Goal: Information Seeking & Learning: Learn about a topic

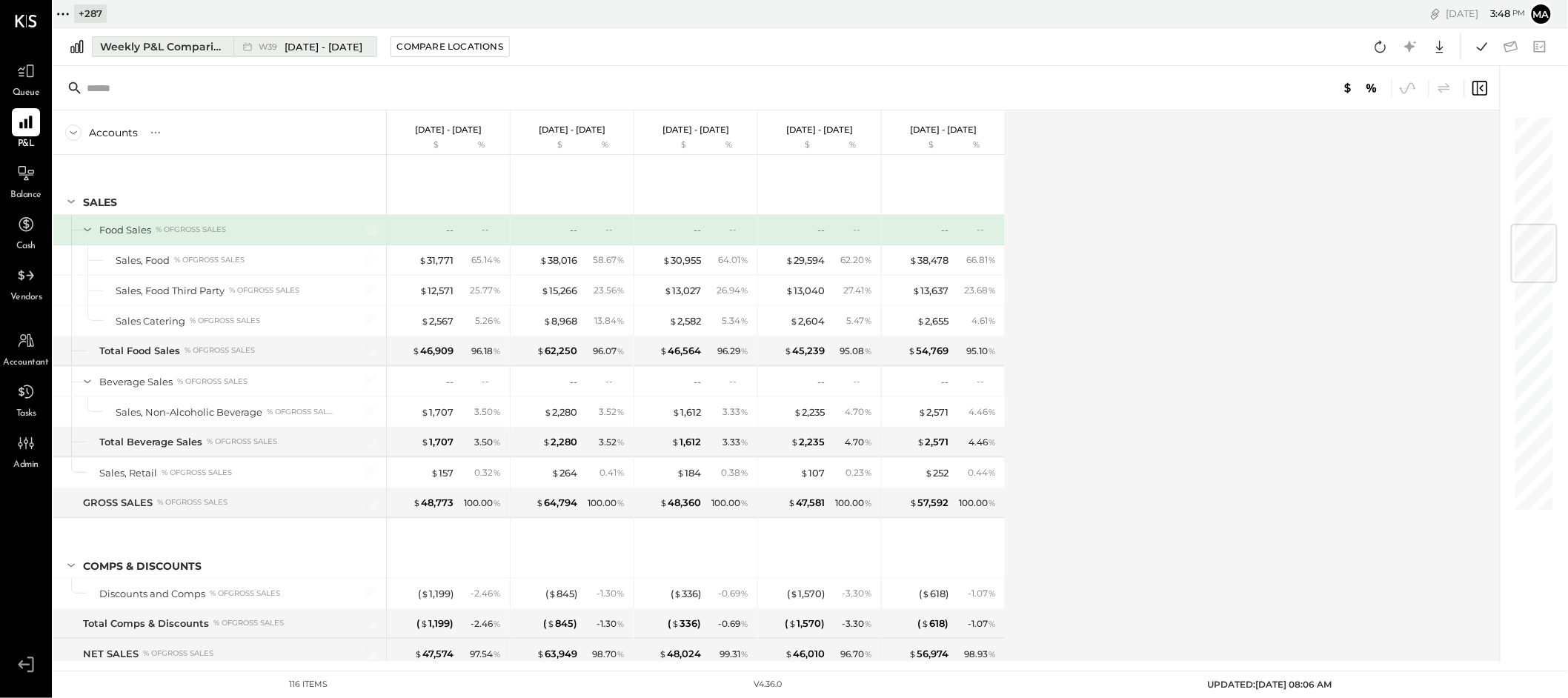
scroll to position [929, 0]
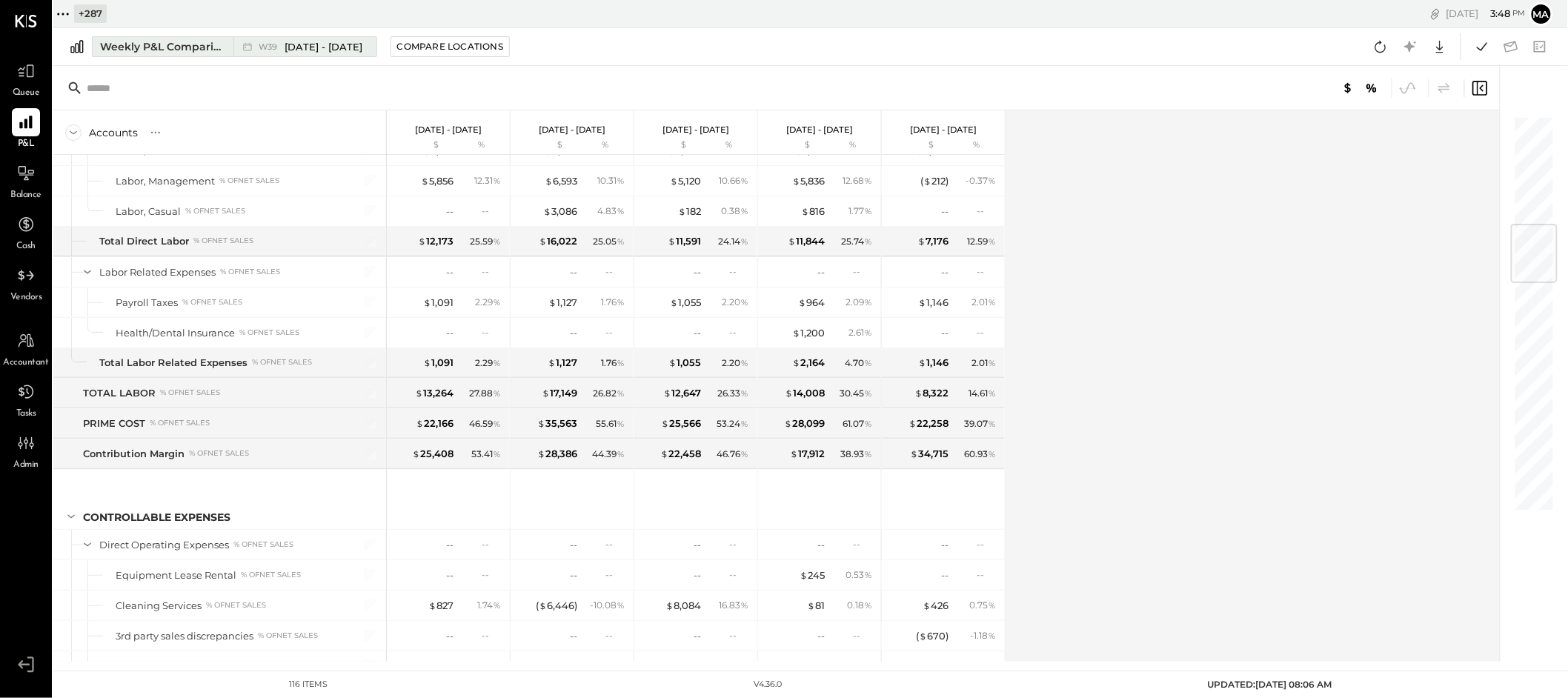
click at [147, 40] on div "Weekly P&L Comparison" at bounding box center [162, 46] width 125 height 15
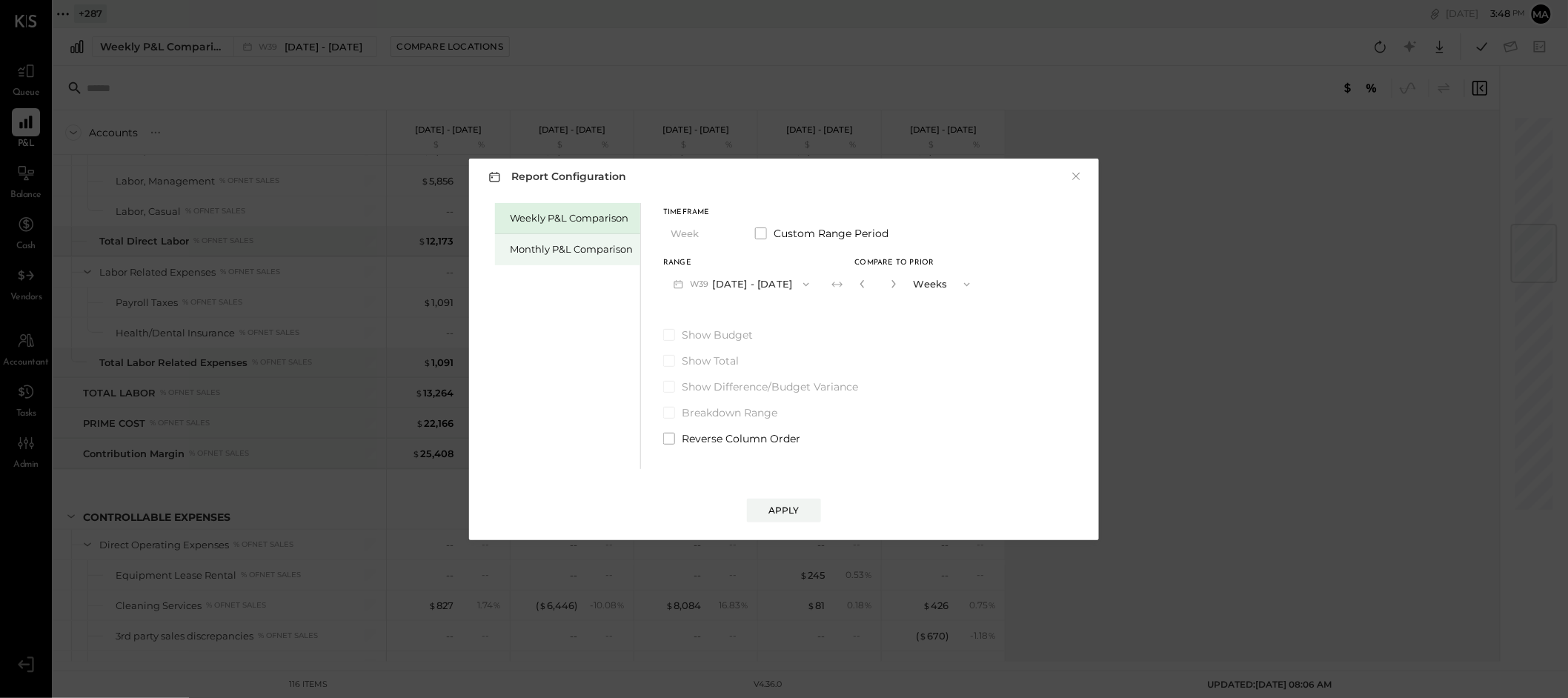
click at [556, 243] on div "Monthly P&L Comparison" at bounding box center [571, 250] width 123 height 14
click at [750, 281] on button "M10 Oct 1 - 31, 2025" at bounding box center [740, 284] width 154 height 28
click at [1076, 174] on button "×" at bounding box center [1076, 176] width 14 height 15
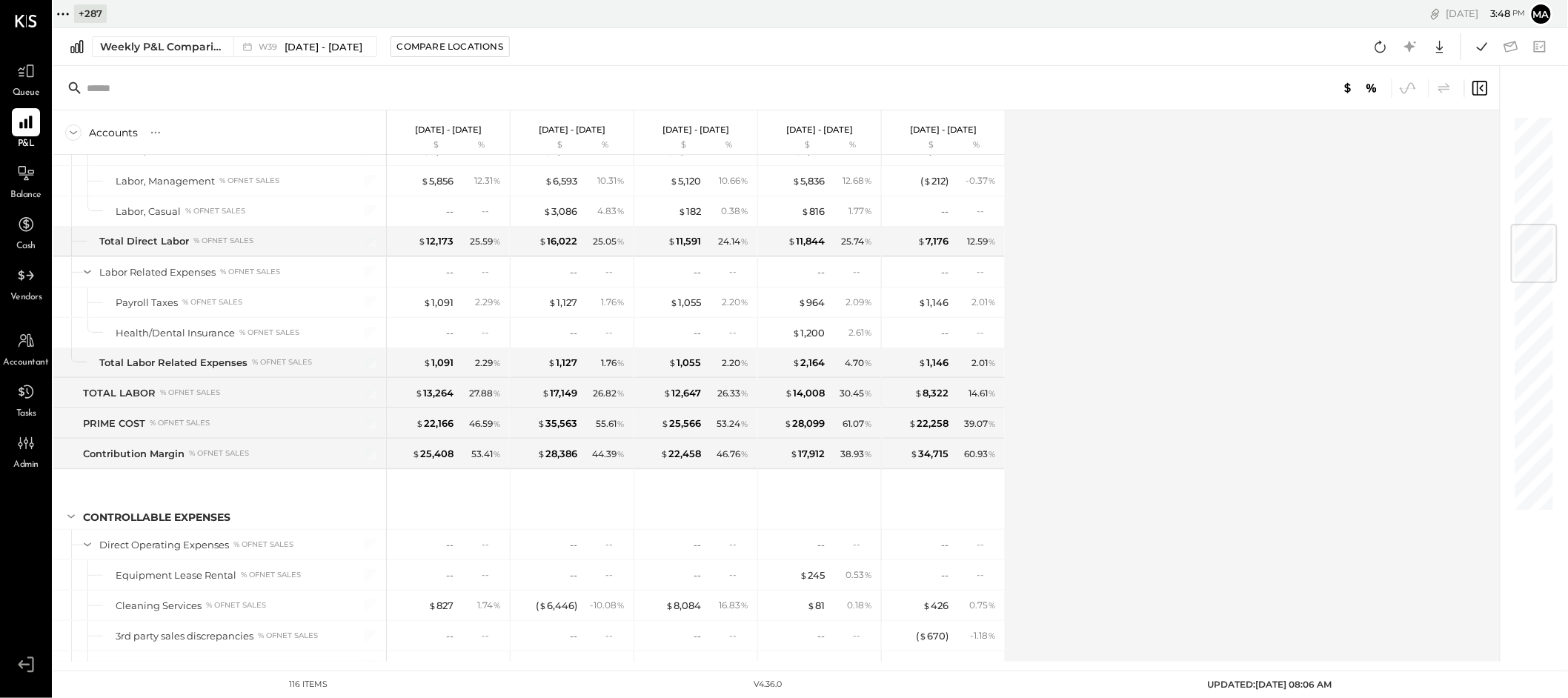
click at [64, 11] on icon at bounding box center [63, 14] width 19 height 19
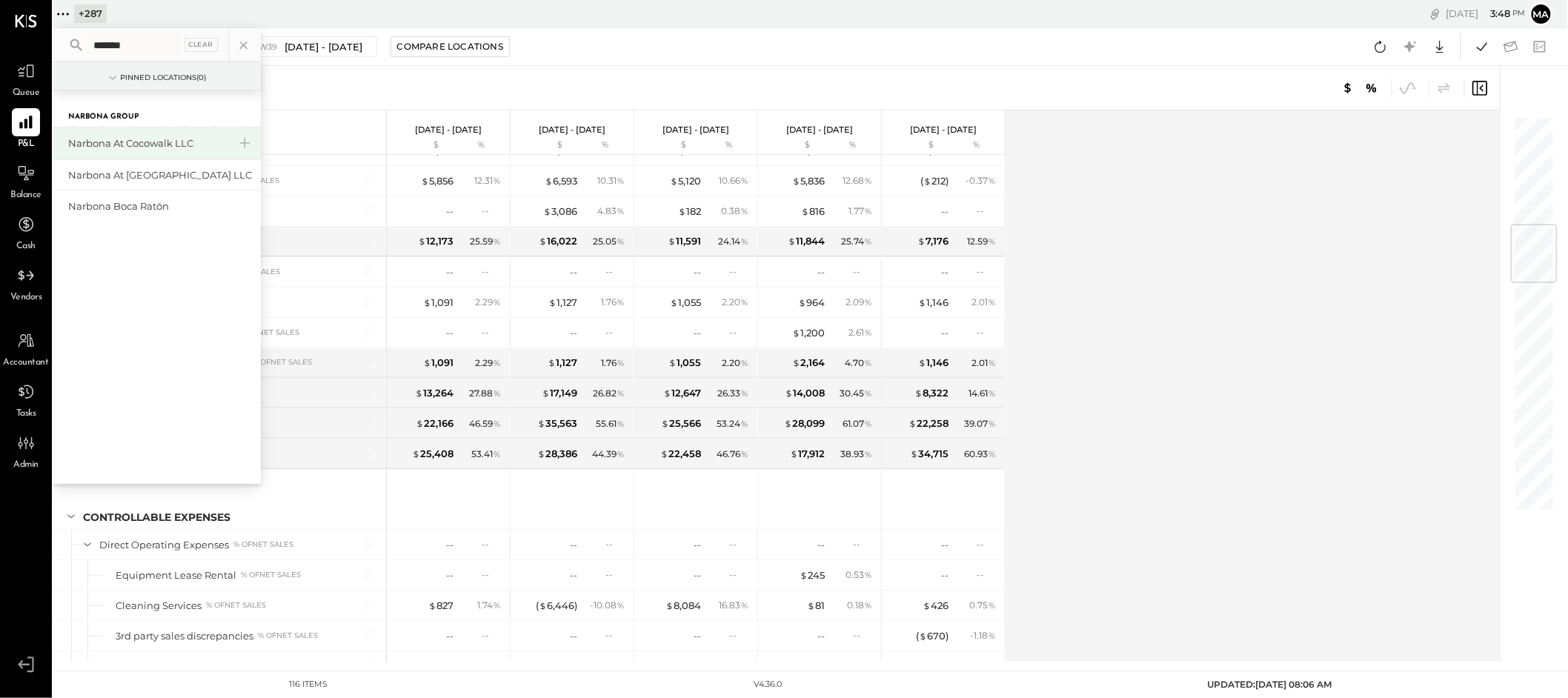
type input "*******"
click at [157, 144] on div "Narbona at Cocowalk LLC" at bounding box center [148, 144] width 160 height 14
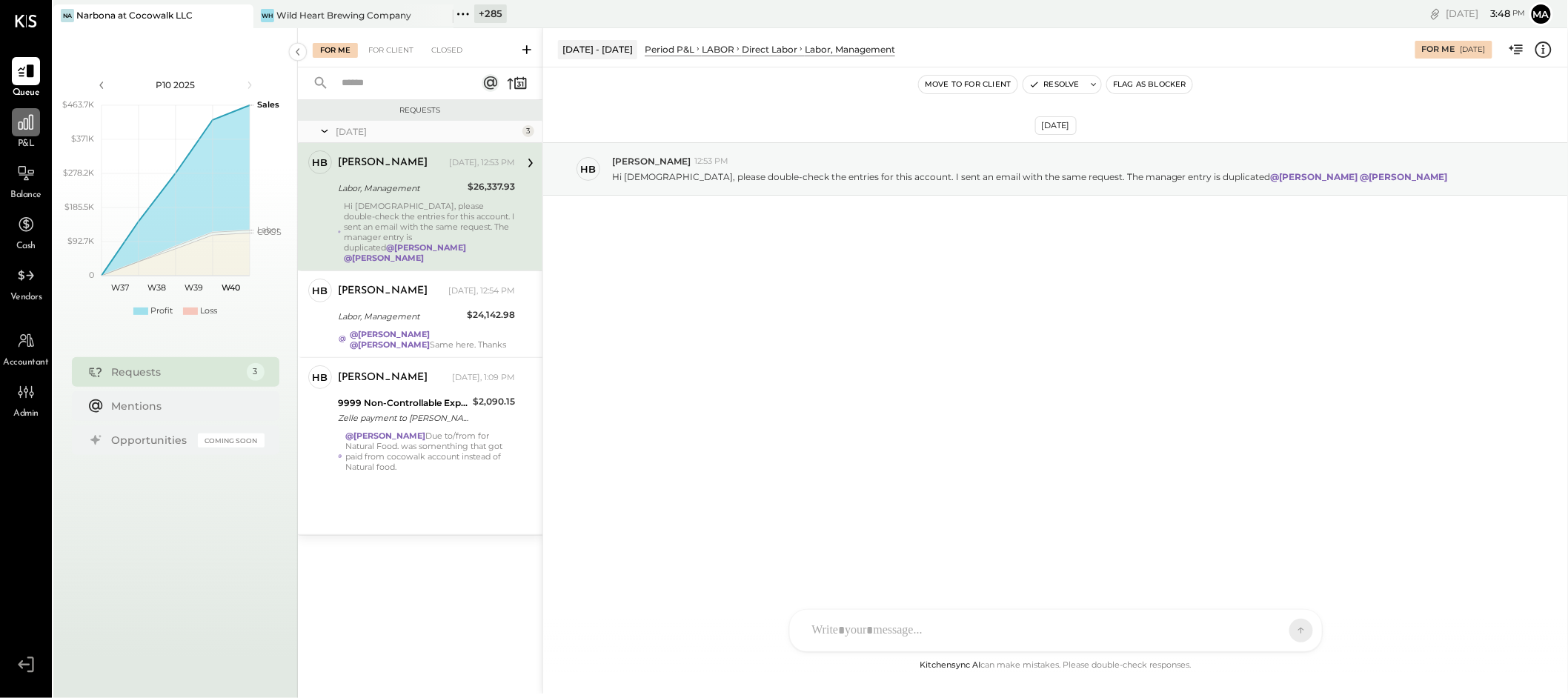
click at [30, 130] on icon at bounding box center [26, 122] width 19 height 19
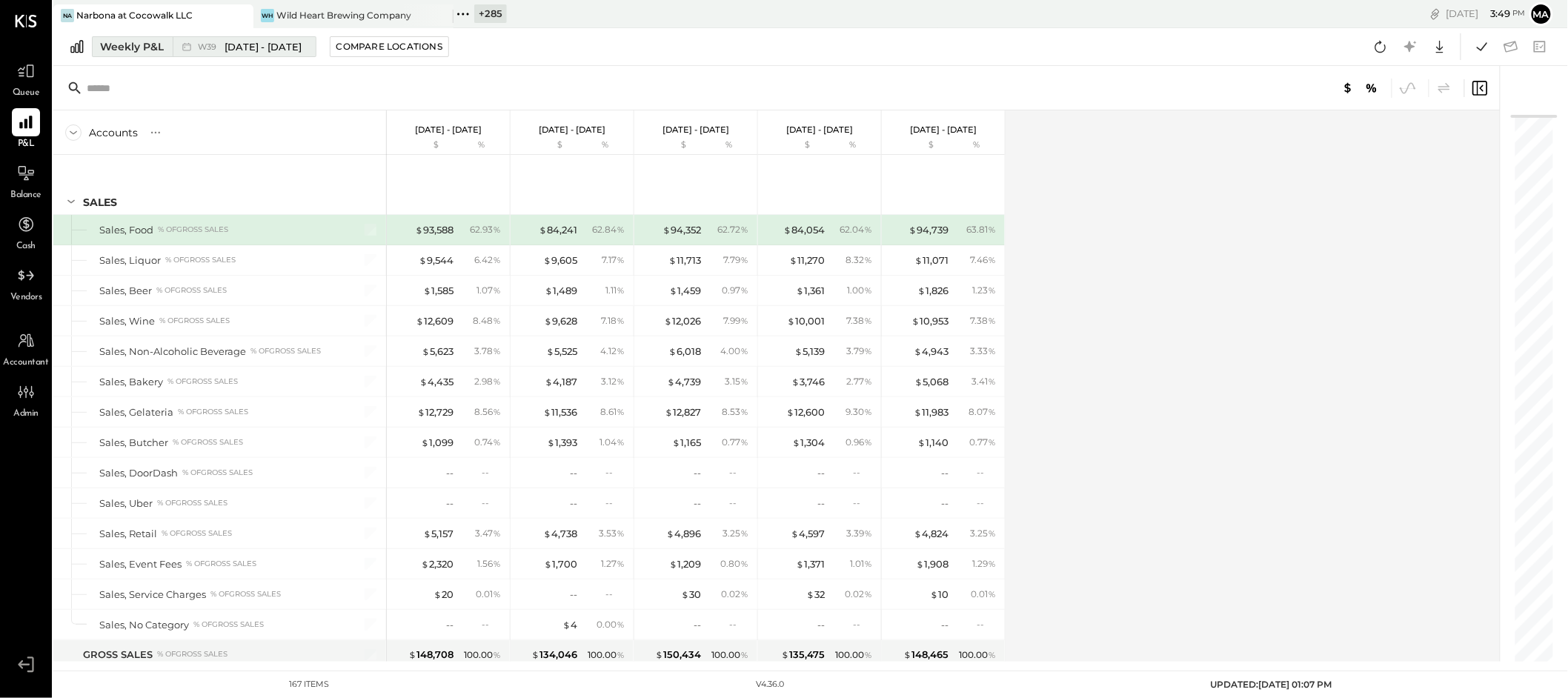
click at [186, 44] on icon at bounding box center [186, 46] width 8 height 8
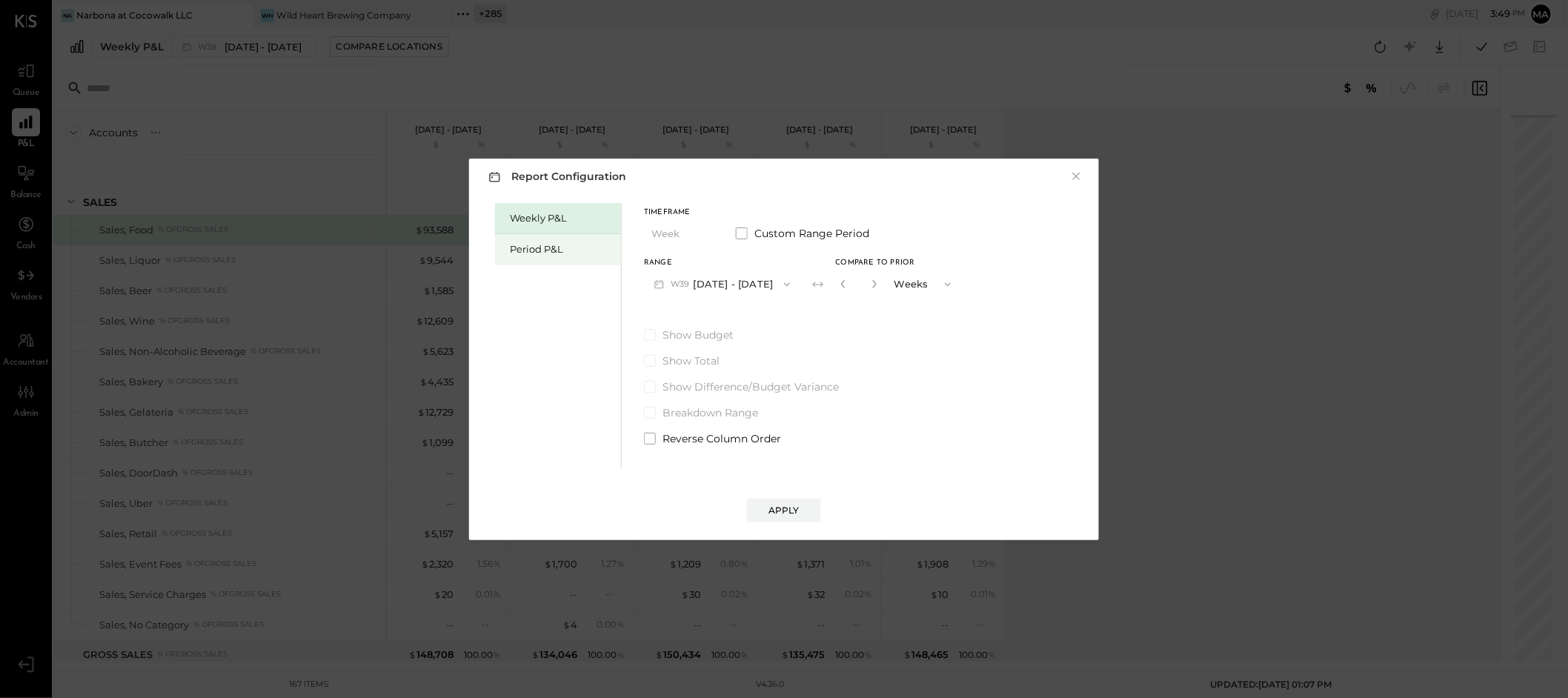
click at [522, 245] on div "Period P&L" at bounding box center [562, 250] width 104 height 14
click at [775, 285] on button "P10 Sep 8 - Oct 5, 2025" at bounding box center [720, 284] width 152 height 28
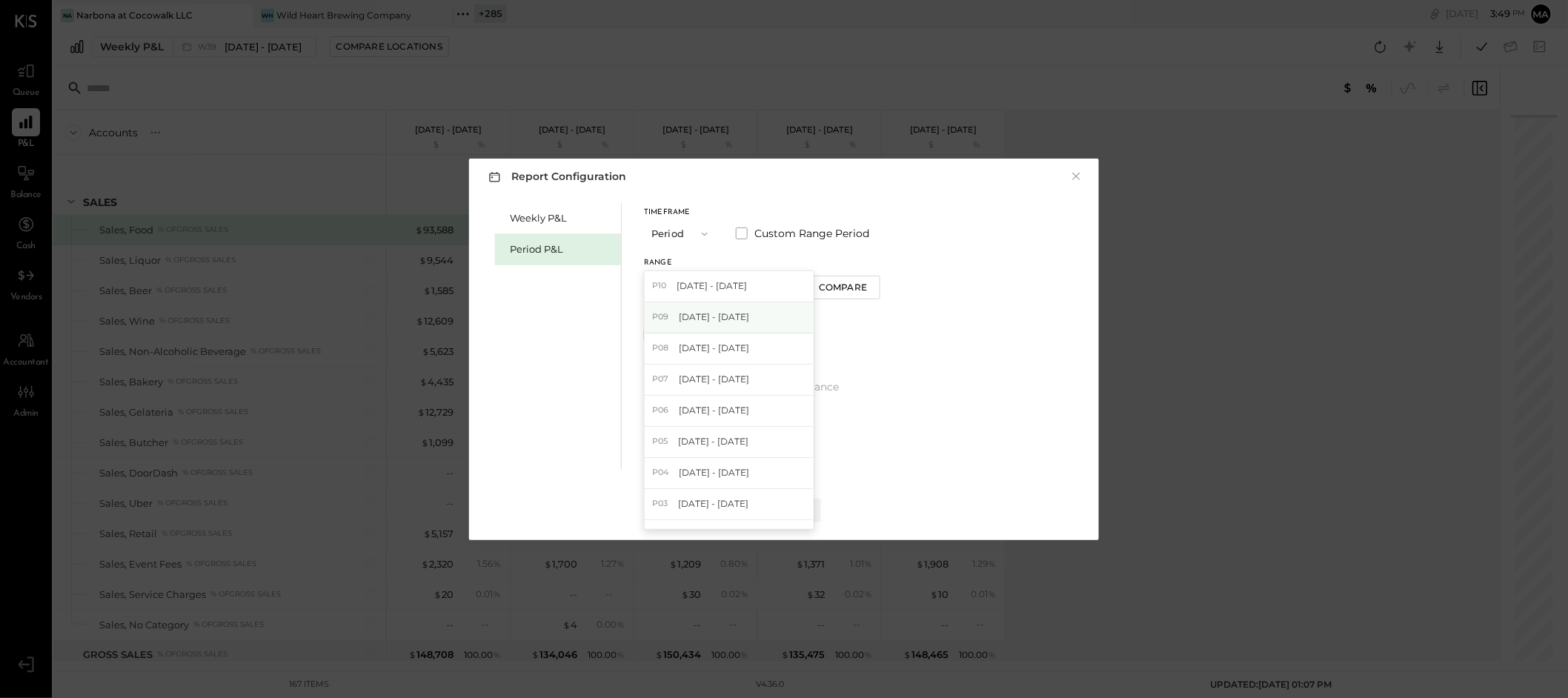
click at [746, 318] on span "Aug 11 - Sep 7, 2025" at bounding box center [714, 317] width 71 height 13
click at [782, 500] on button "Apply" at bounding box center [784, 511] width 74 height 24
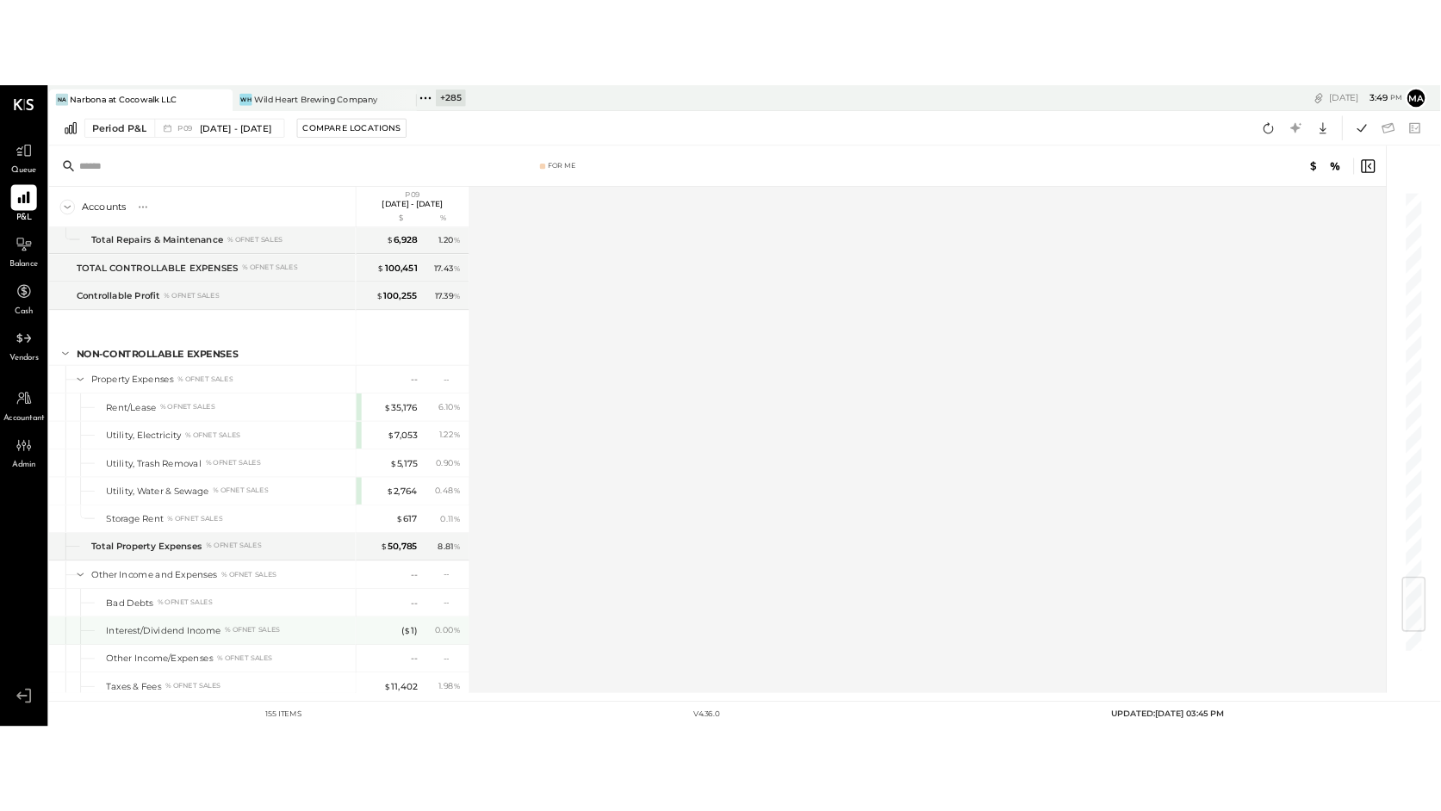
scroll to position [4334, 0]
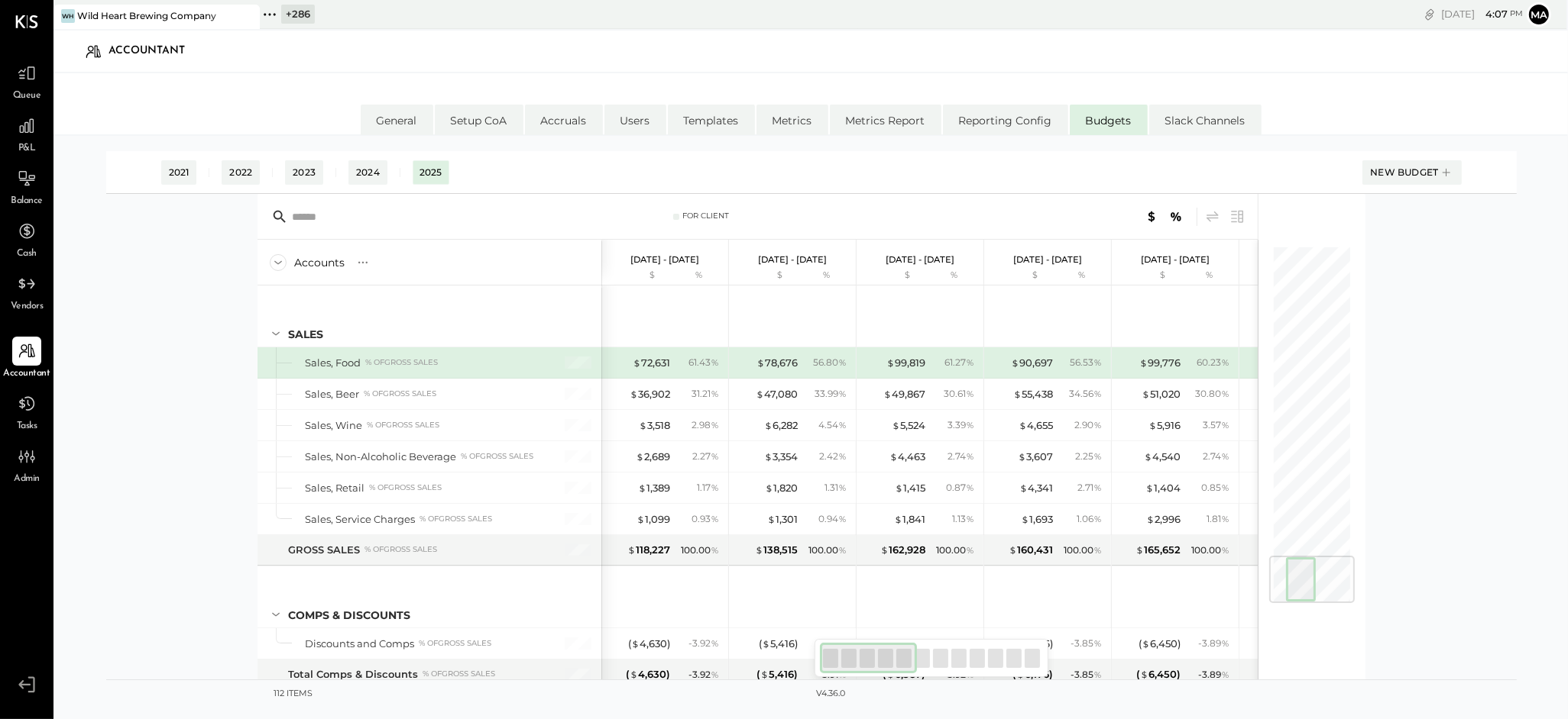
scroll to position [0, 3]
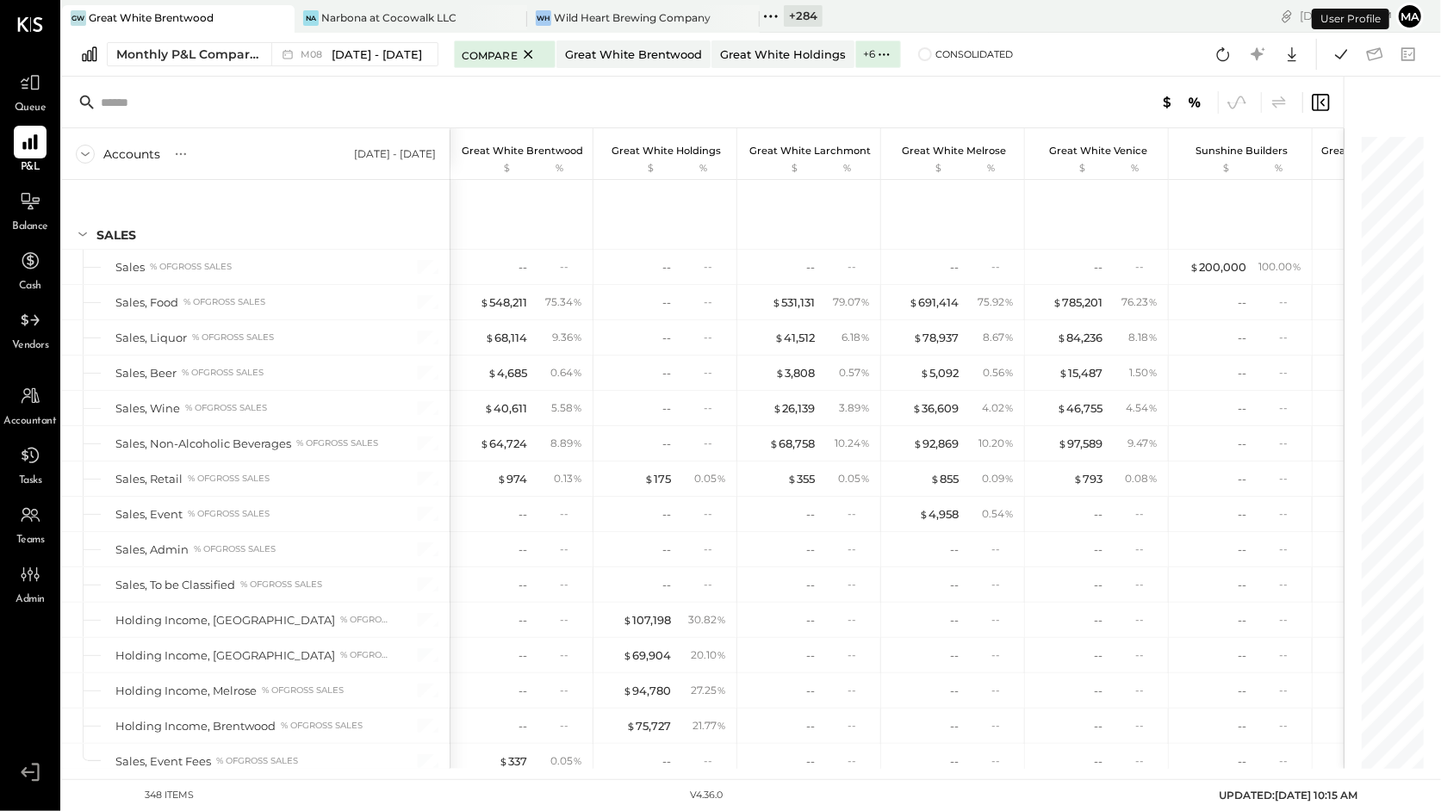
scroll to position [7630, 0]
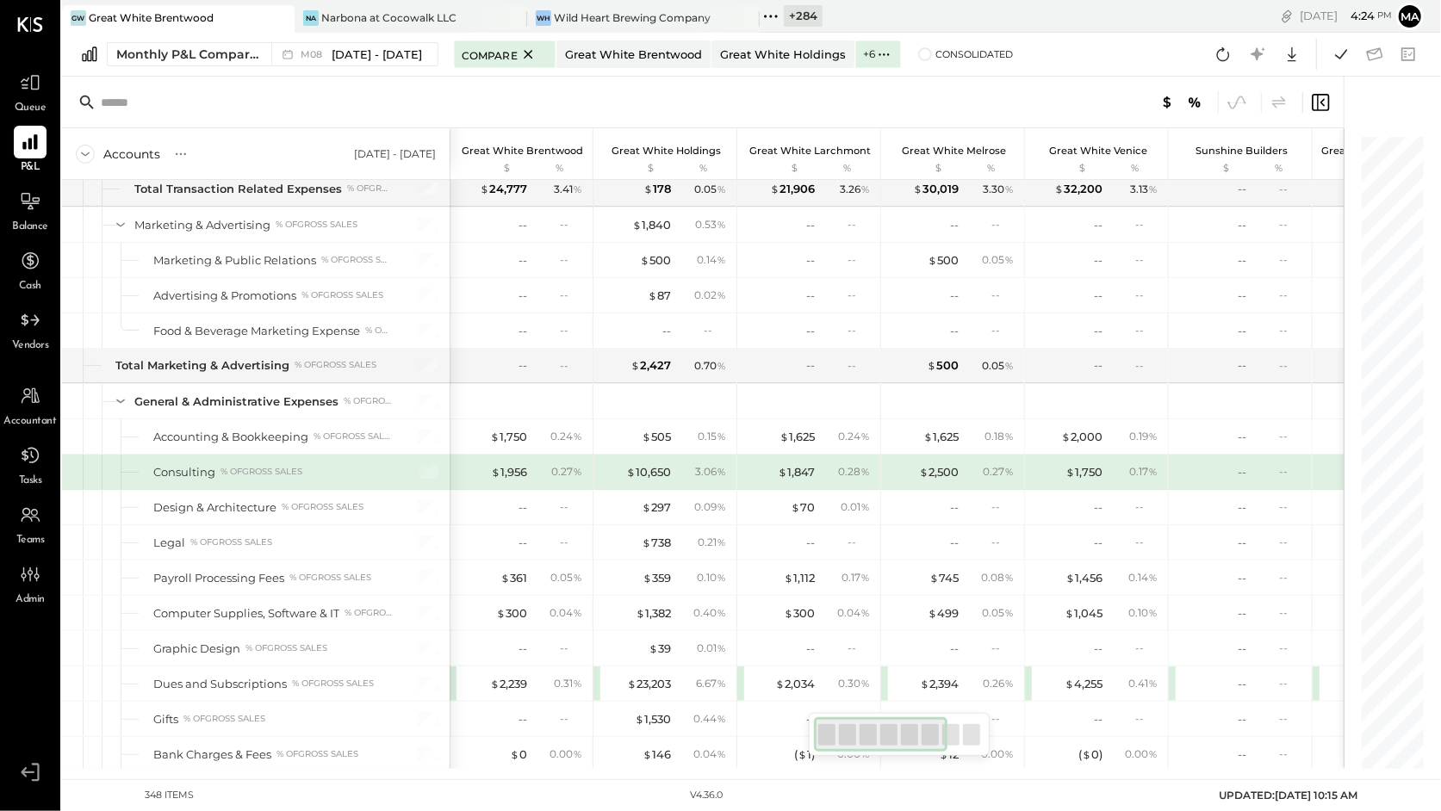
click at [770, 15] on icon at bounding box center [770, 16] width 3 height 3
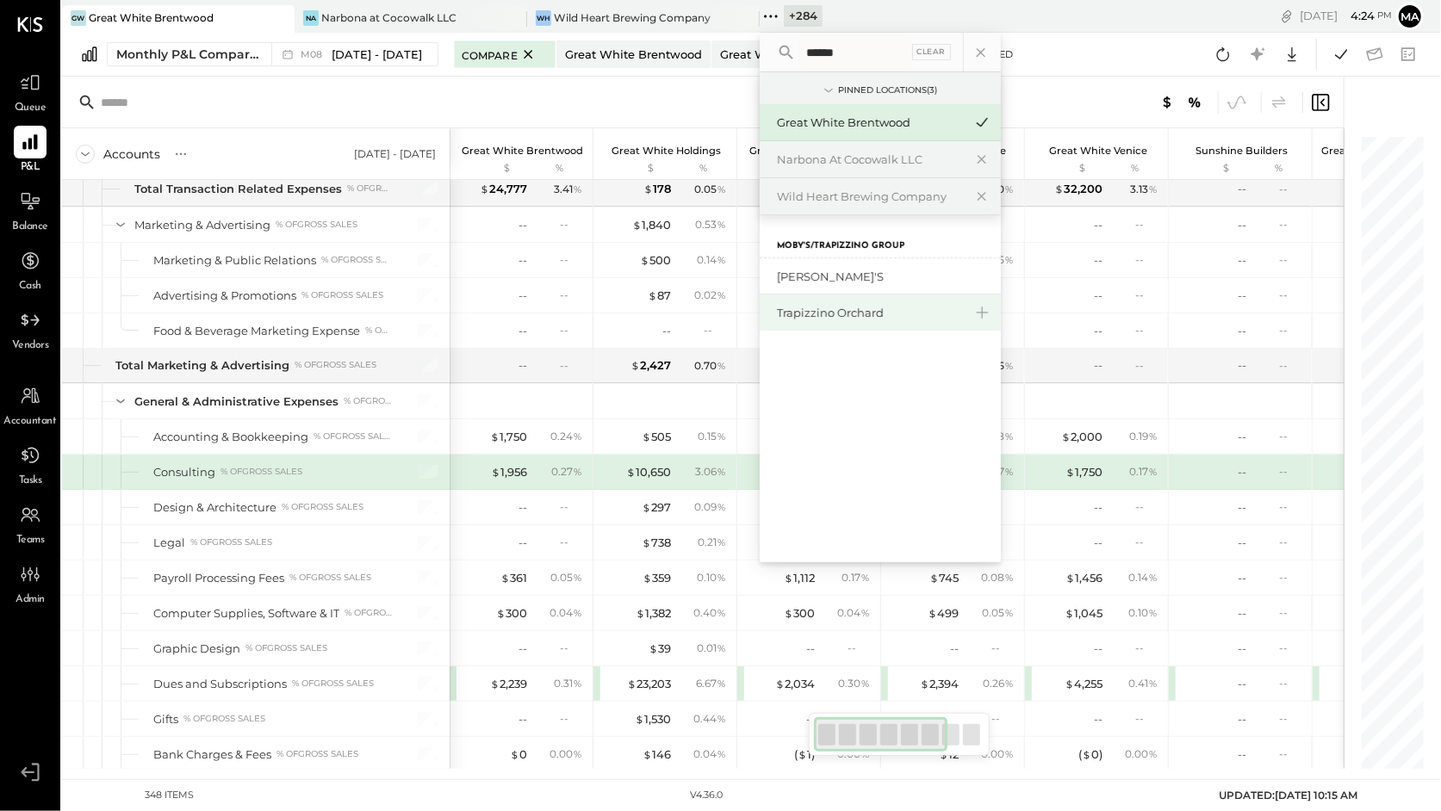
type input "******"
click at [828, 311] on div "Trapizzino Orchard" at bounding box center [870, 313] width 186 height 16
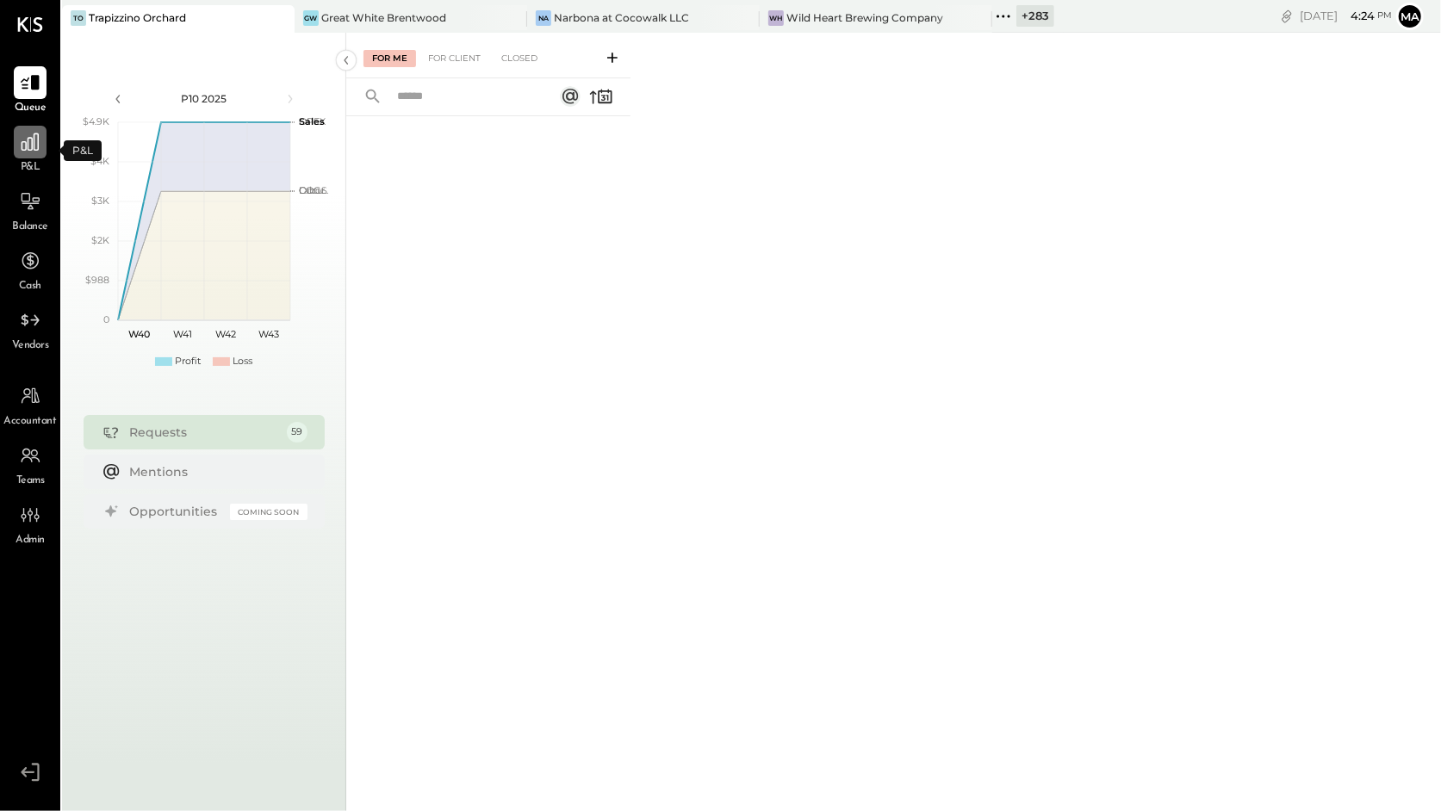
click at [32, 145] on icon at bounding box center [30, 142] width 17 height 17
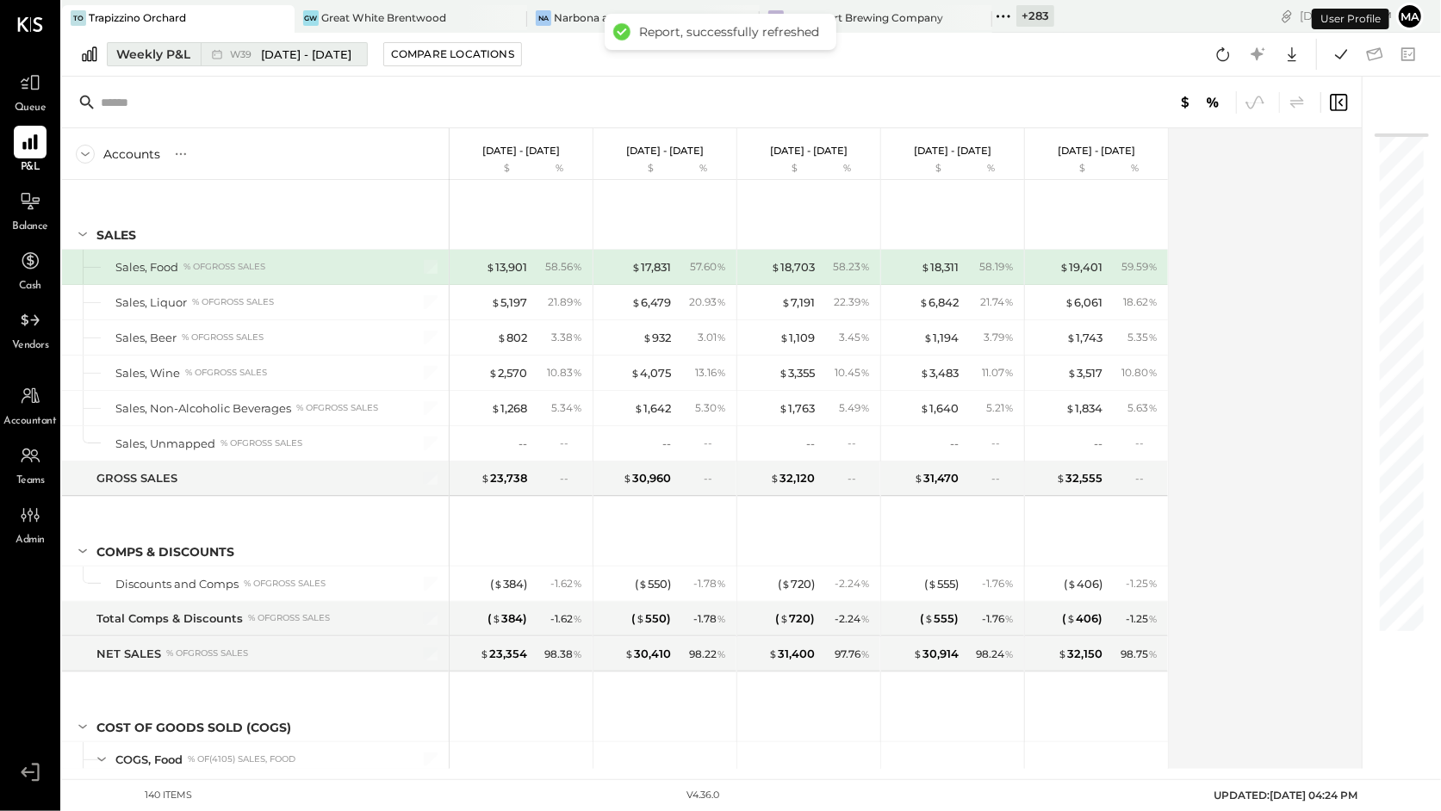
click at [336, 59] on span "[DATE] - [DATE]" at bounding box center [306, 55] width 90 height 16
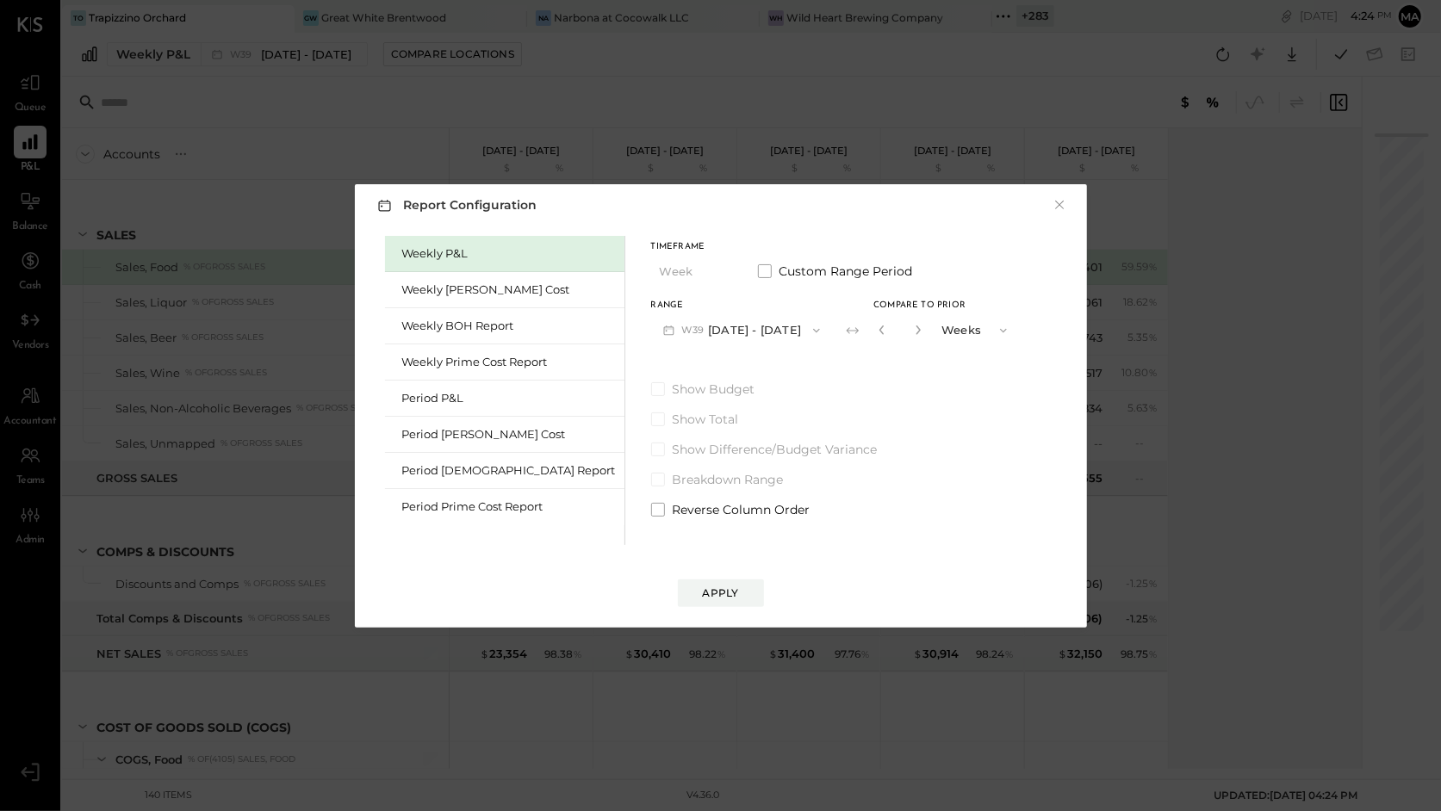
click at [706, 326] on button "W39 [DATE] - [DATE]" at bounding box center [742, 330] width 182 height 32
click at [449, 395] on div "Period P&L" at bounding box center [509, 398] width 214 height 16
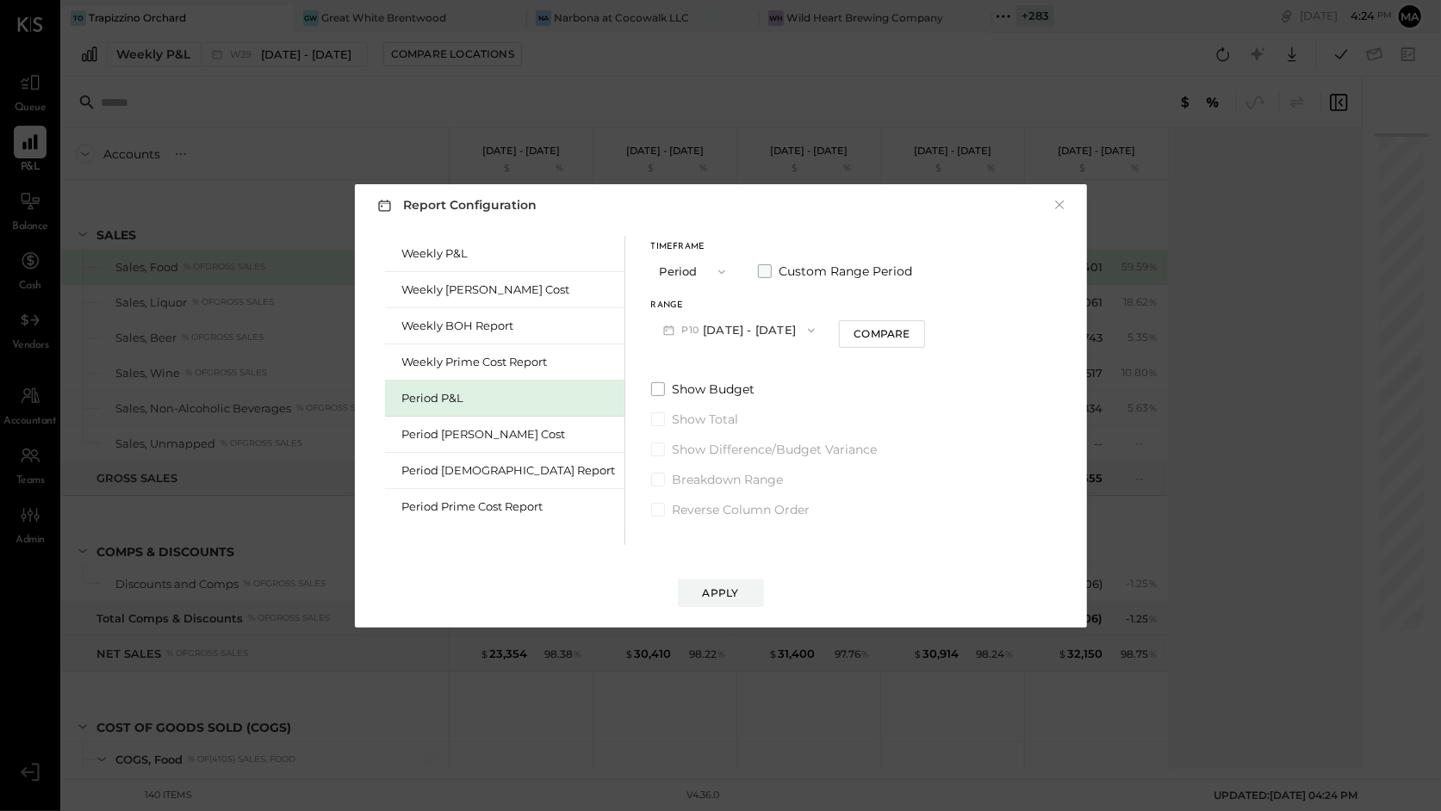
click at [758, 269] on span at bounding box center [765, 271] width 14 height 14
click at [651, 323] on button "[DATE]" at bounding box center [702, 330] width 103 height 32
drag, startPoint x: 655, startPoint y: 251, endPoint x: 701, endPoint y: 261, distance: 47.7
click at [657, 252] on div "Timeframe Period" at bounding box center [694, 265] width 86 height 45
click at [706, 271] on span "button" at bounding box center [717, 272] width 22 height 14
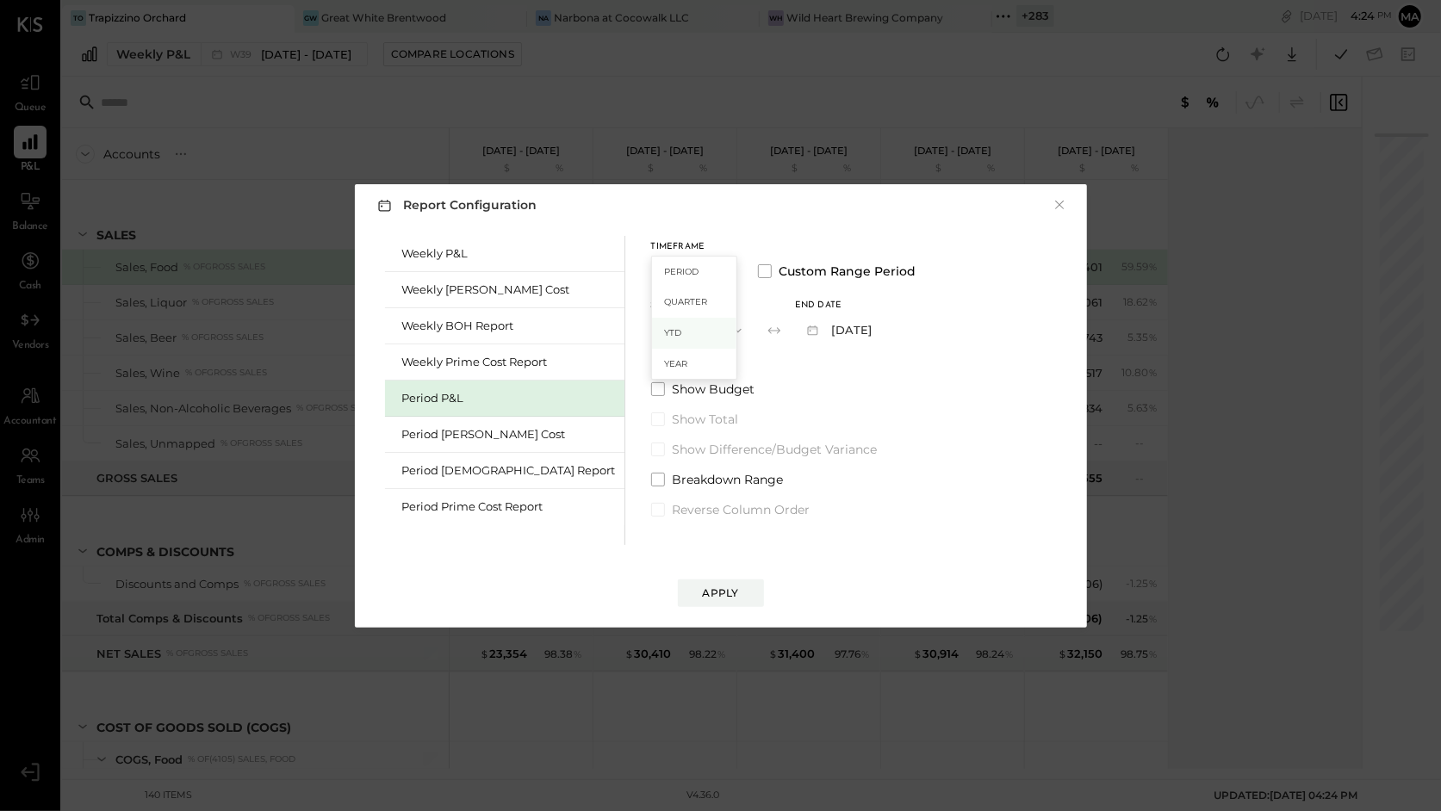
click at [652, 336] on div "YTD" at bounding box center [694, 333] width 84 height 31
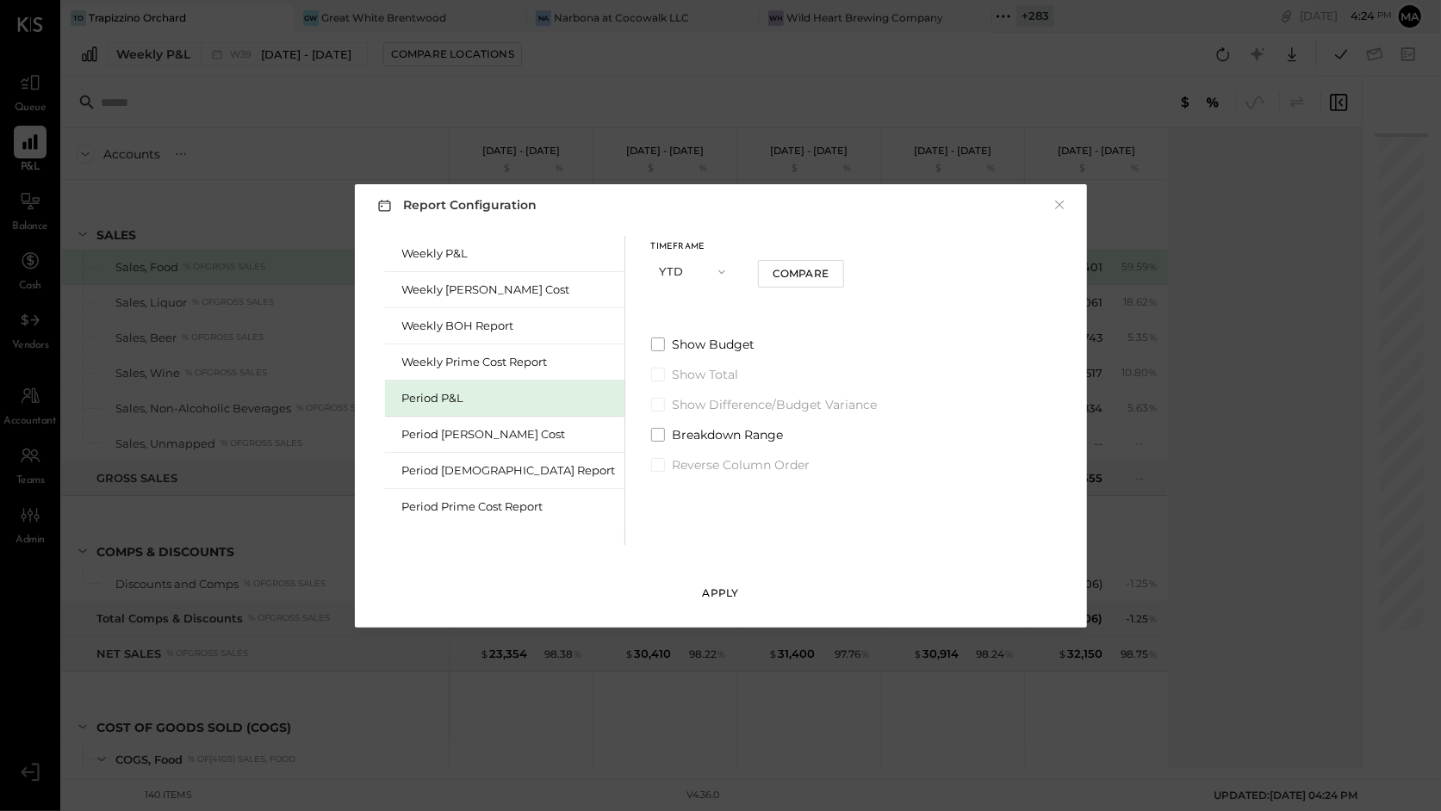
click at [724, 584] on button "Apply" at bounding box center [721, 594] width 86 height 28
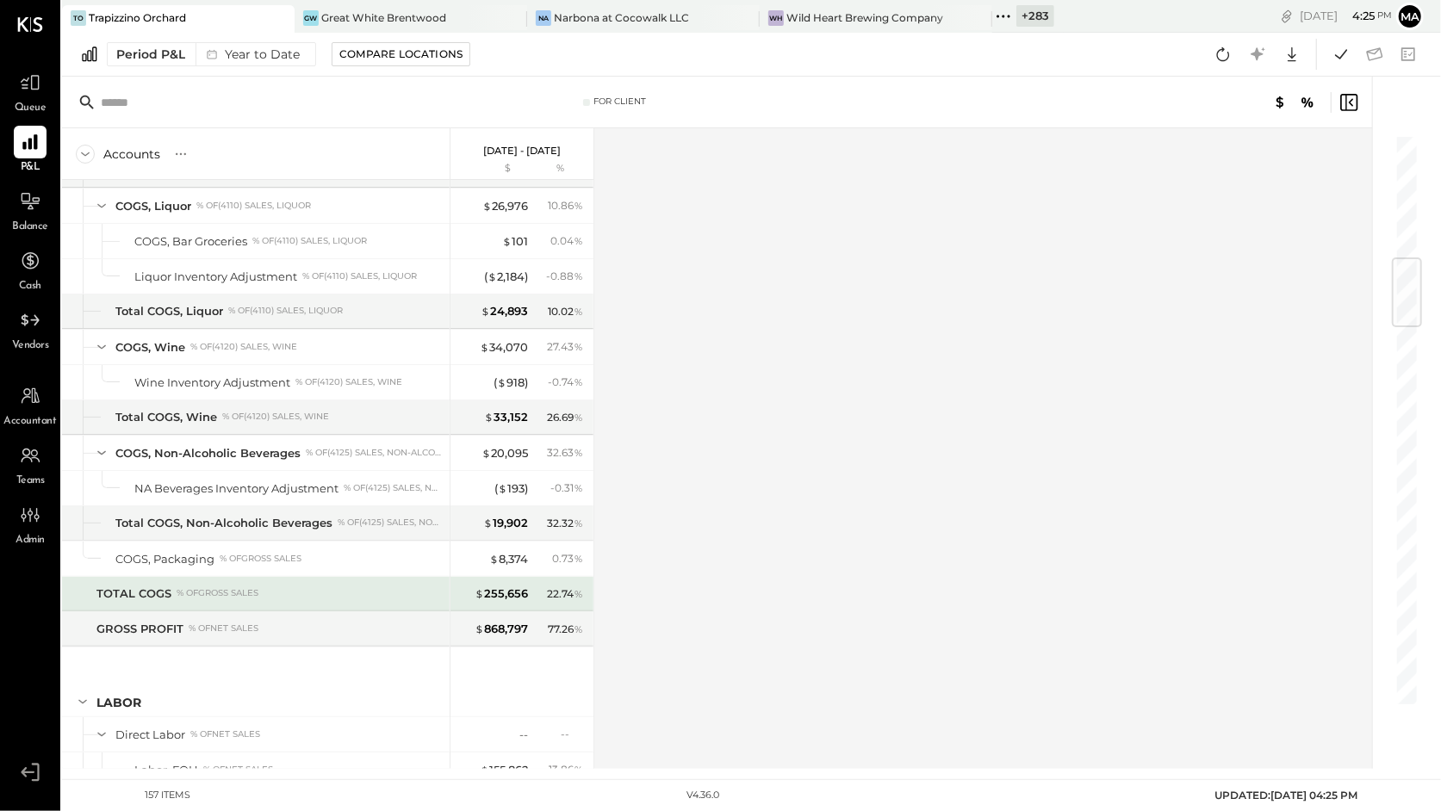
scroll to position [1051, 0]
